Goal: Complete application form

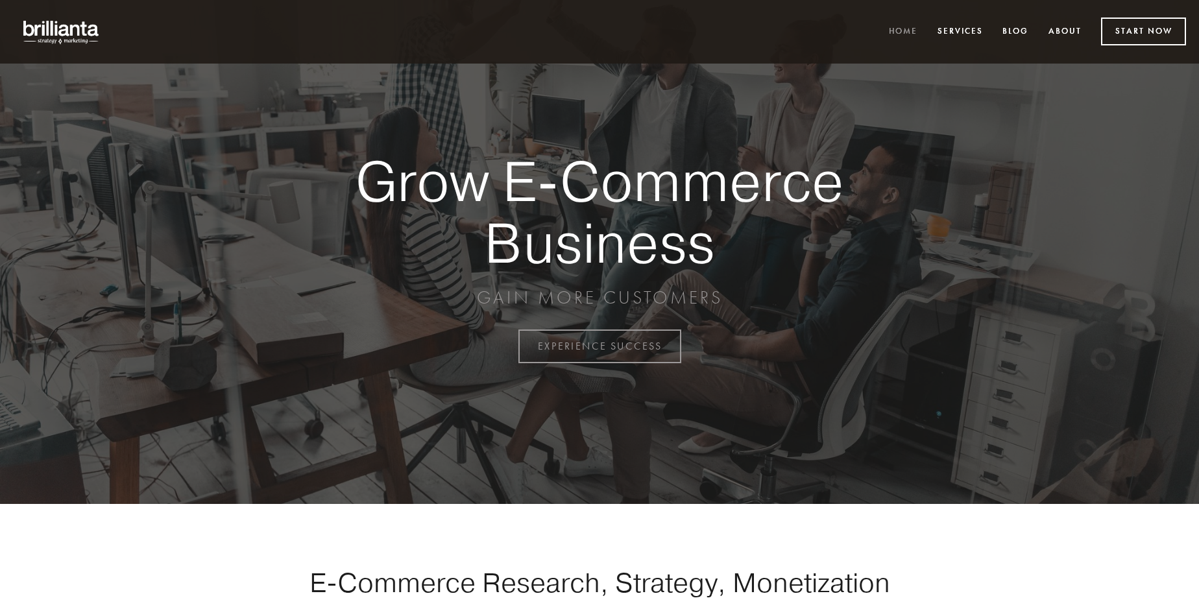
scroll to position [3401, 0]
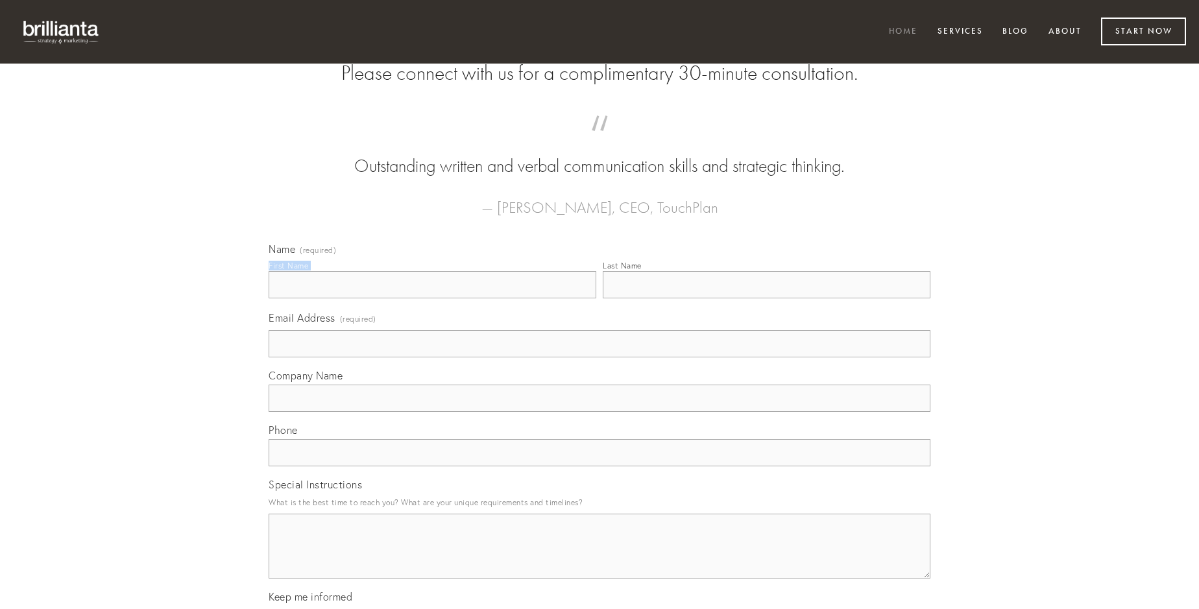
type input "[PERSON_NAME]"
click at [766, 298] on input "Last Name" at bounding box center [767, 284] width 328 height 27
type input "[PERSON_NAME]"
click at [600, 358] on input "Email Address (required)" at bounding box center [600, 343] width 662 height 27
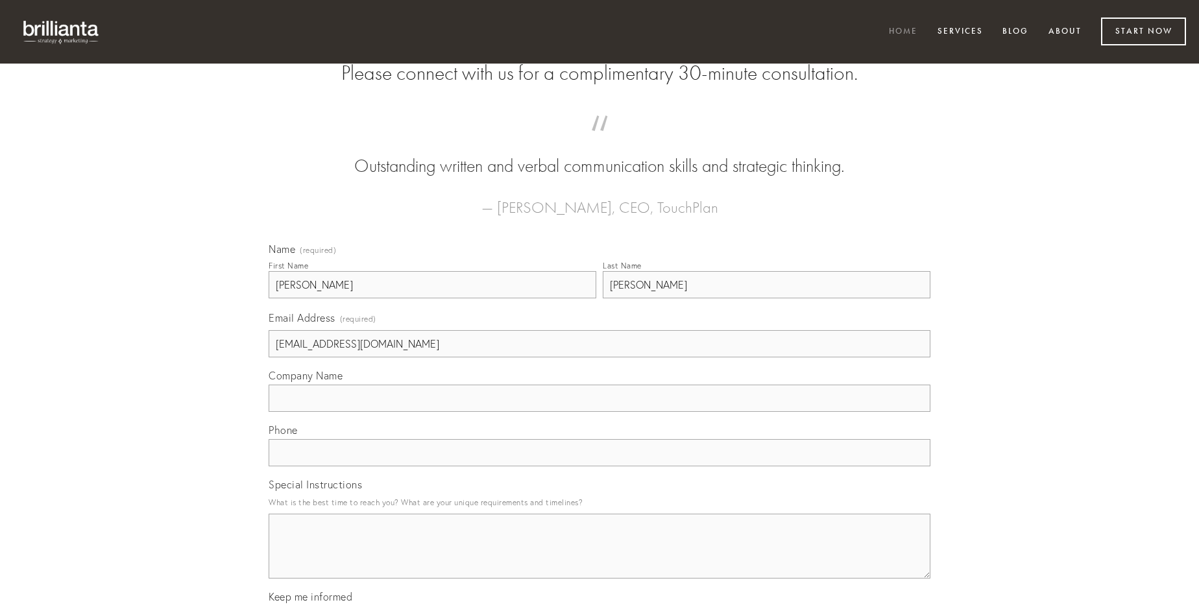
type input "[EMAIL_ADDRESS][DOMAIN_NAME]"
click at [600, 412] on input "Company Name" at bounding box center [600, 398] width 662 height 27
type input "apud"
click at [600, 467] on input "text" at bounding box center [600, 452] width 662 height 27
click at [600, 558] on textarea "Special Instructions" at bounding box center [600, 546] width 662 height 65
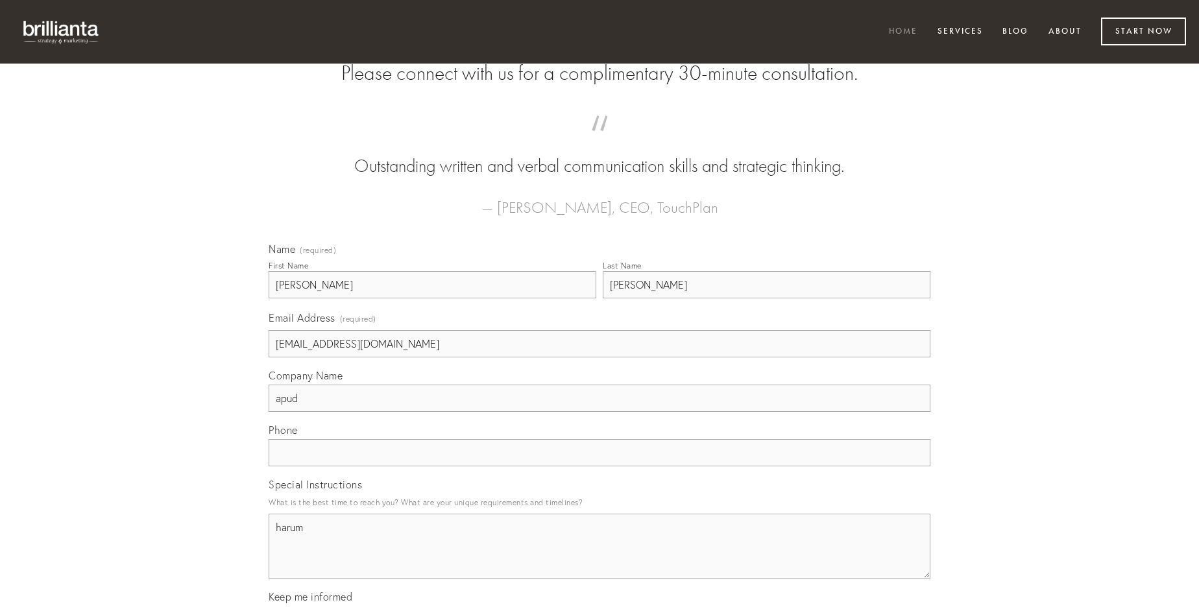
type textarea "harum"
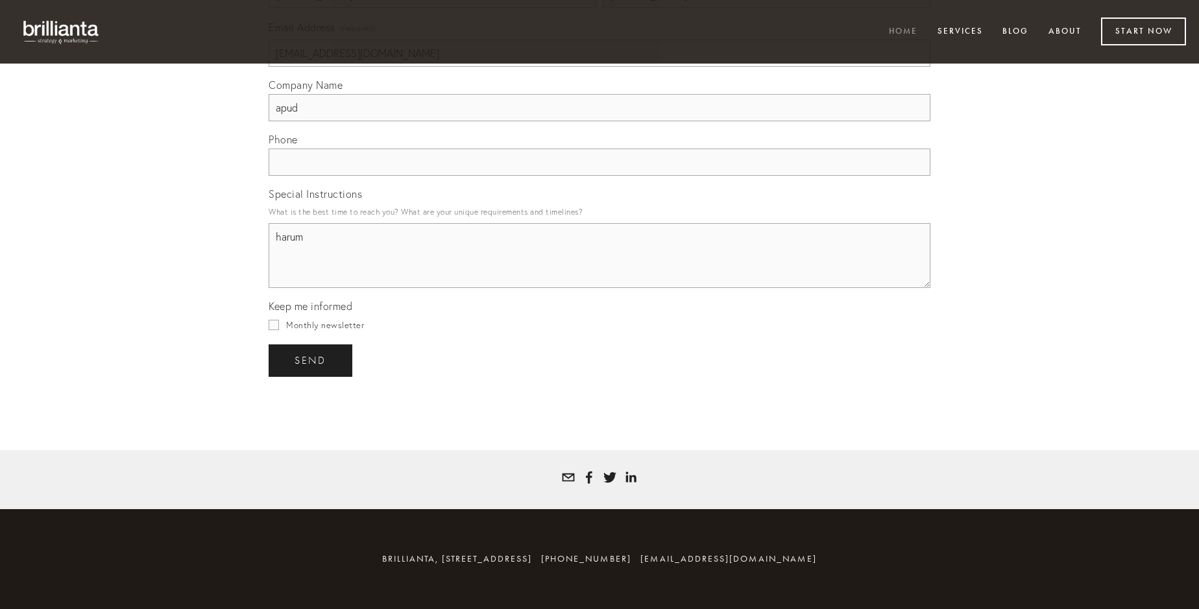
click at [311, 360] on span "send" at bounding box center [311, 361] width 32 height 12
